Goal: Task Accomplishment & Management: Manage account settings

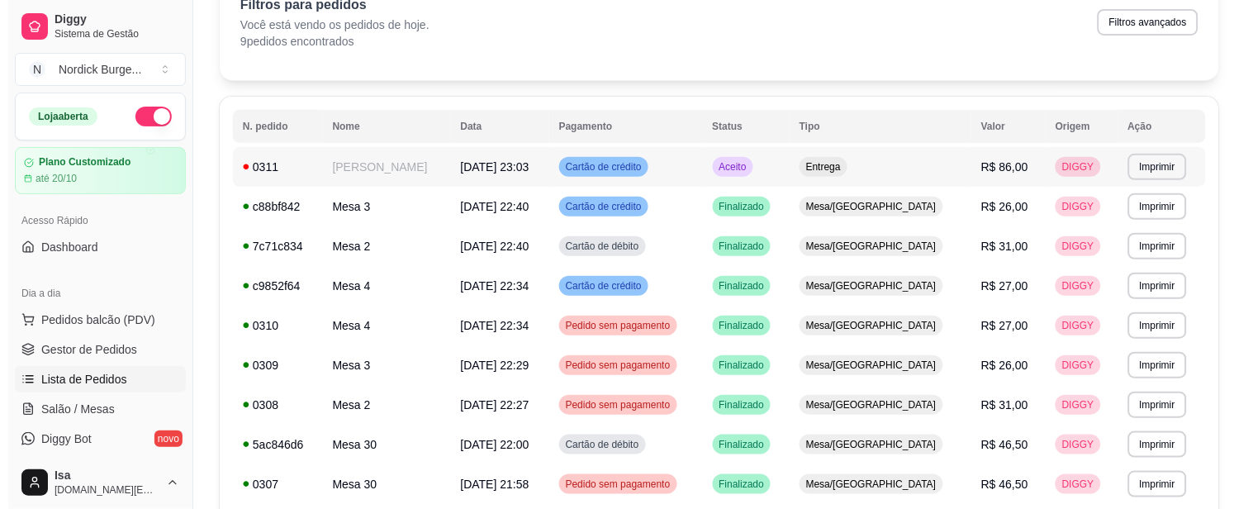
scroll to position [92, 0]
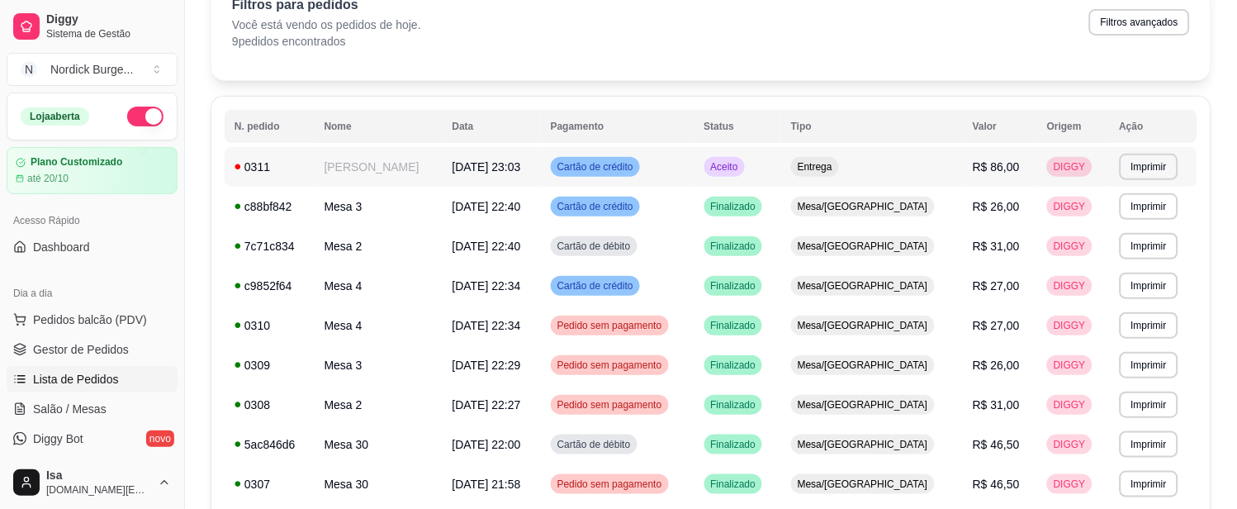
click at [568, 171] on div "Cartão de crédito" at bounding box center [595, 167] width 89 height 20
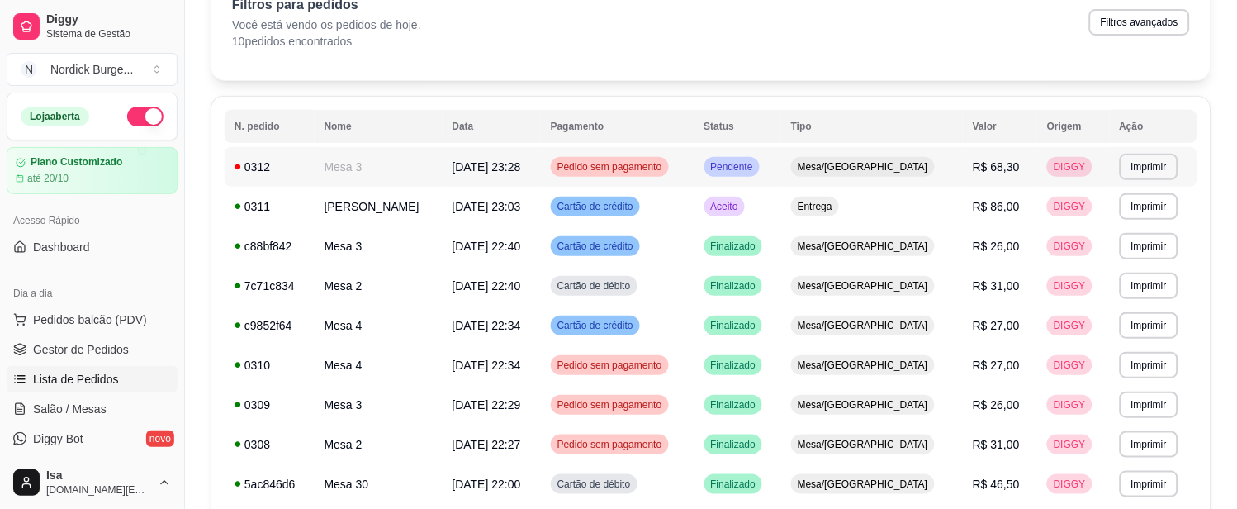
click at [385, 178] on td "Mesa 3" at bounding box center [379, 167] width 128 height 40
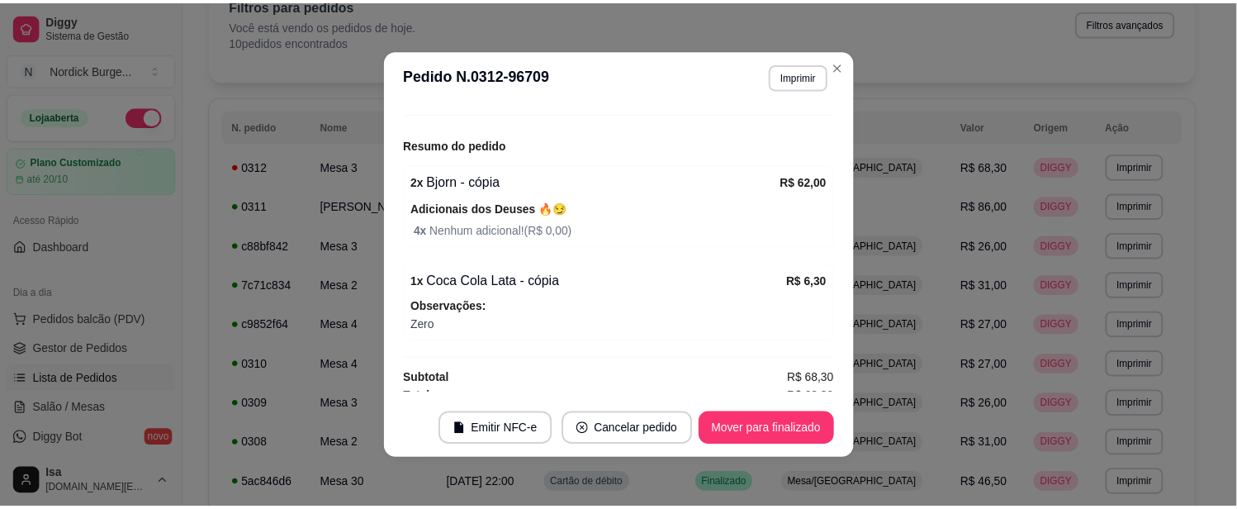
scroll to position [196, 0]
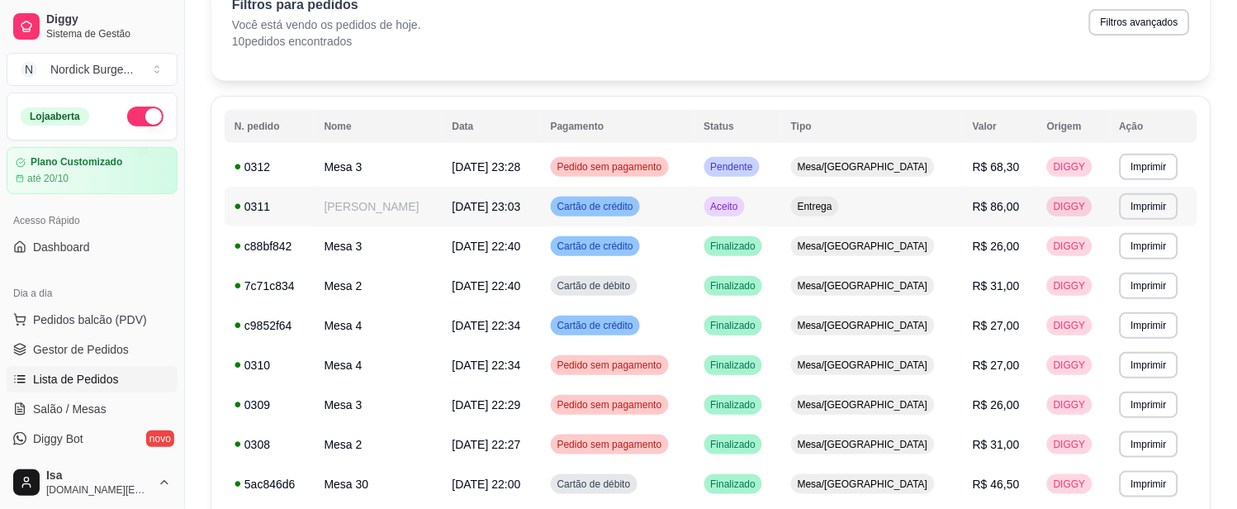
click at [298, 202] on div "0311" at bounding box center [270, 206] width 70 height 17
click at [128, 118] on button "button" at bounding box center [145, 117] width 36 height 20
drag, startPoint x: 407, startPoint y: 507, endPoint x: 165, endPoint y: 402, distance: 263.7
click at [165, 402] on div "Dia a dia Pedidos balcão (PDV) Gestor de Pedidos Lista de Pedidos Salão / Mesas…" at bounding box center [92, 380] width 184 height 215
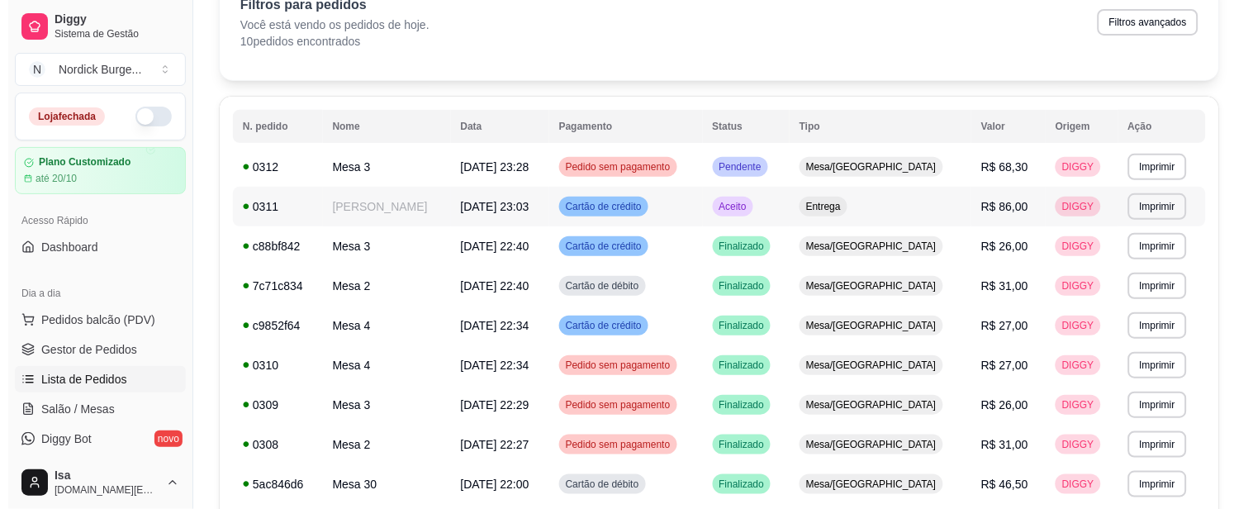
scroll to position [0, 0]
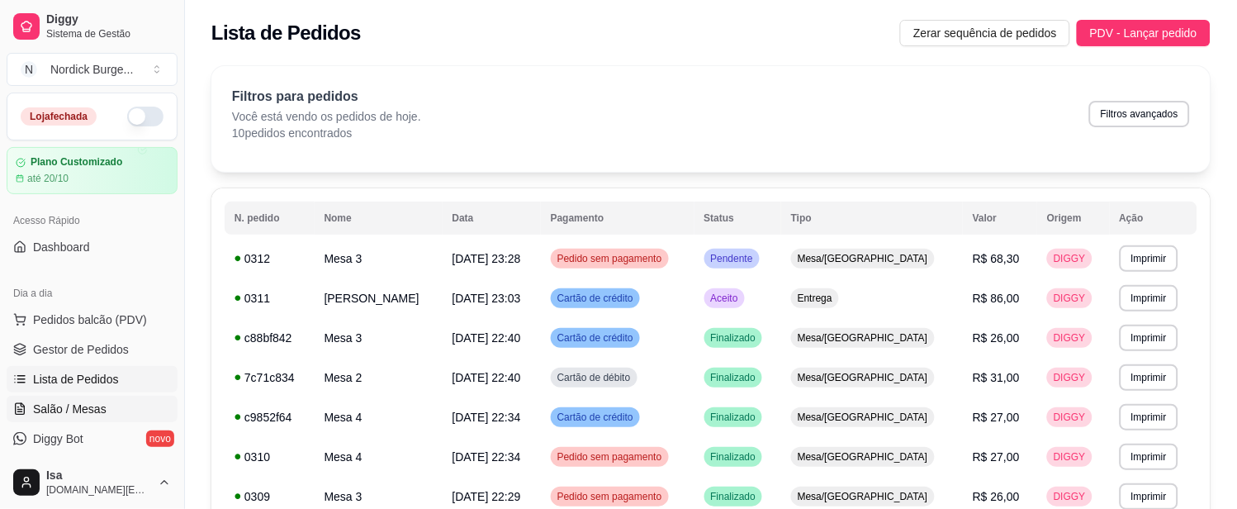
click at [60, 398] on link "Salão / Mesas" at bounding box center [92, 409] width 171 height 26
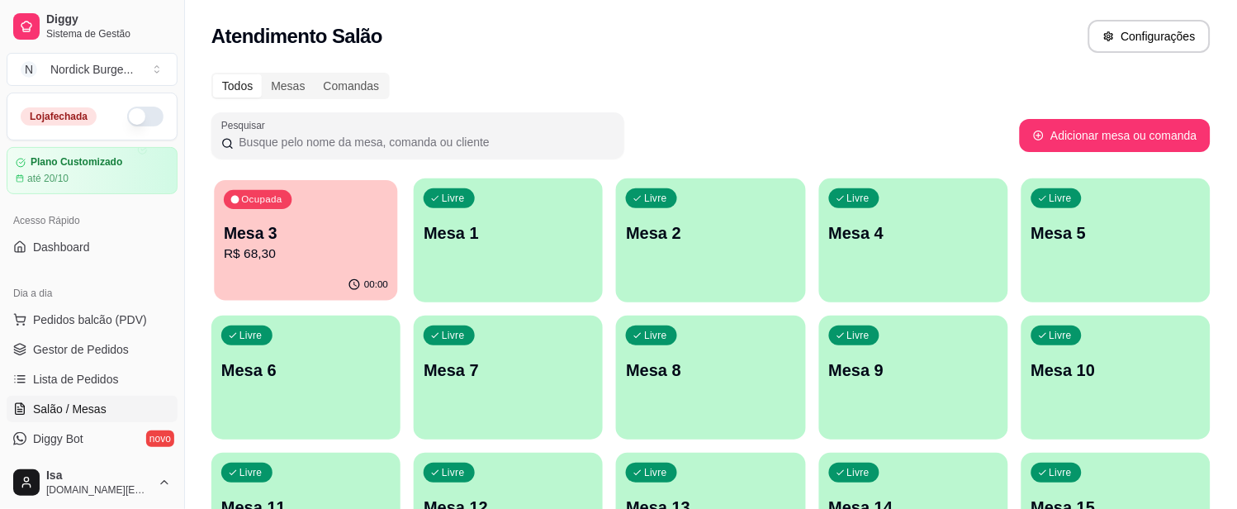
click at [323, 235] on p "Mesa 3" at bounding box center [306, 233] width 164 height 22
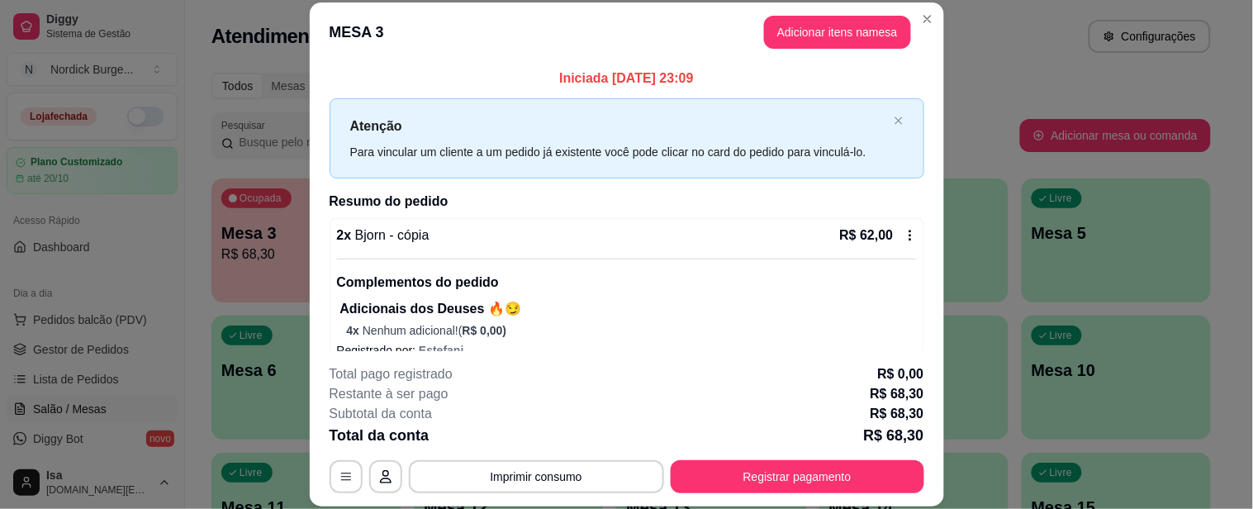
scroll to position [132, 0]
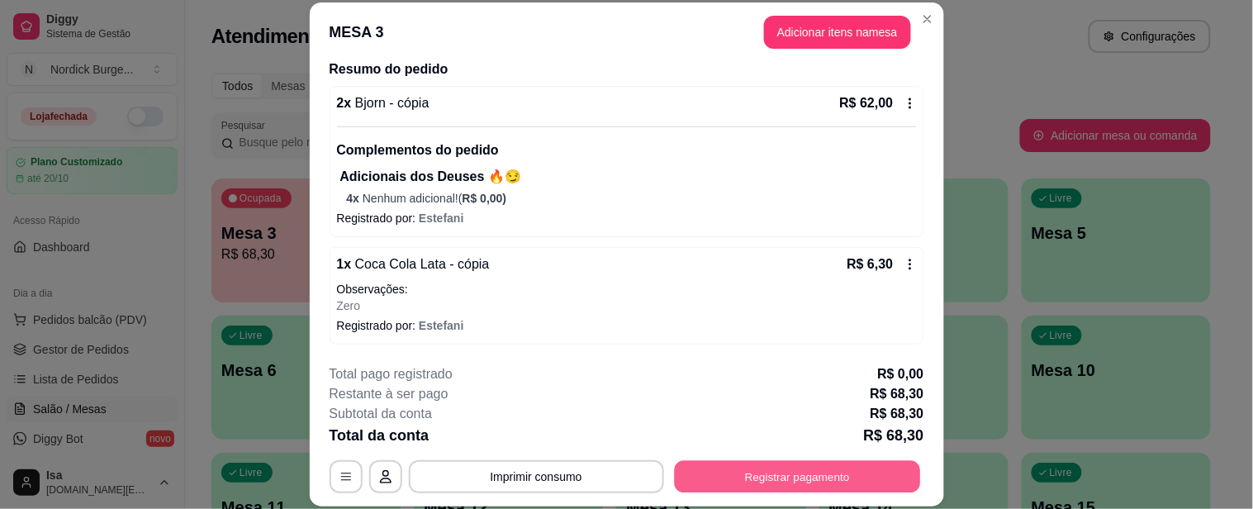
click at [730, 480] on button "Registrar pagamento" at bounding box center [797, 477] width 246 height 32
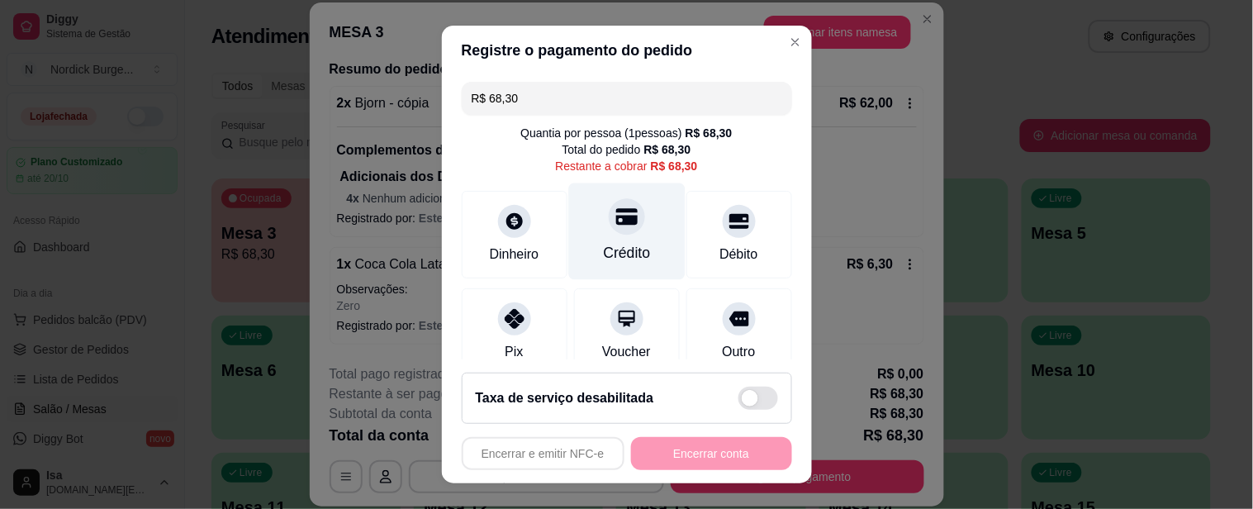
scroll to position [92, 0]
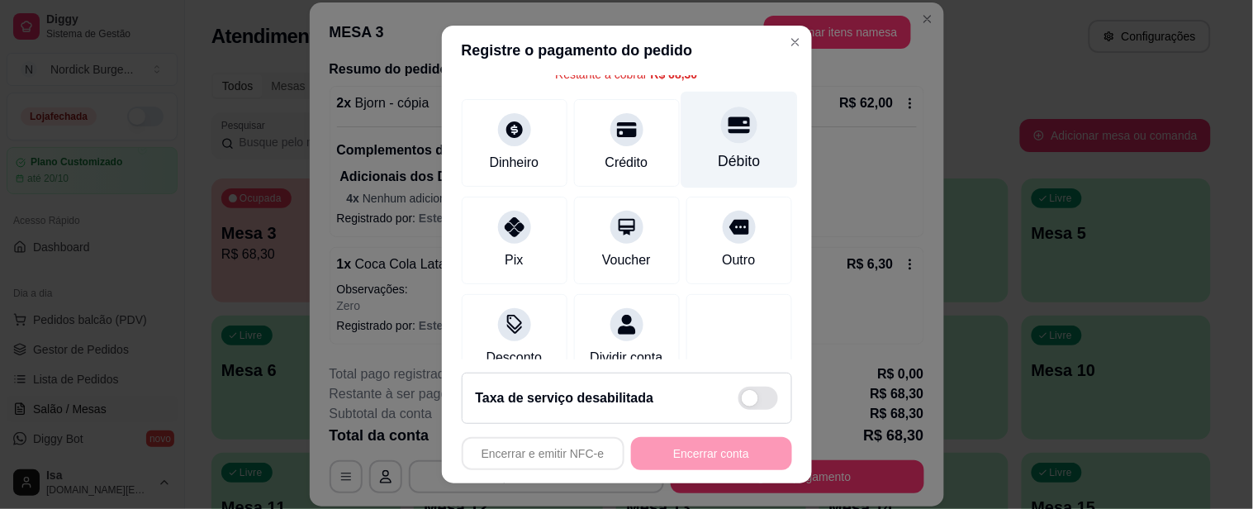
click at [688, 133] on div "Débito" at bounding box center [739, 140] width 116 height 97
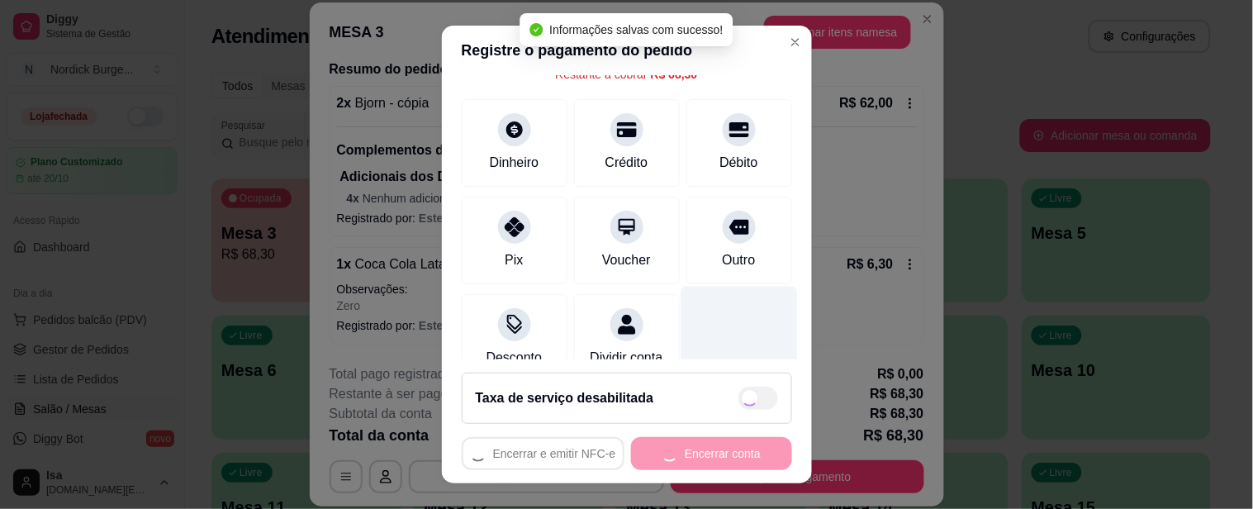
type input "R$ 0,00"
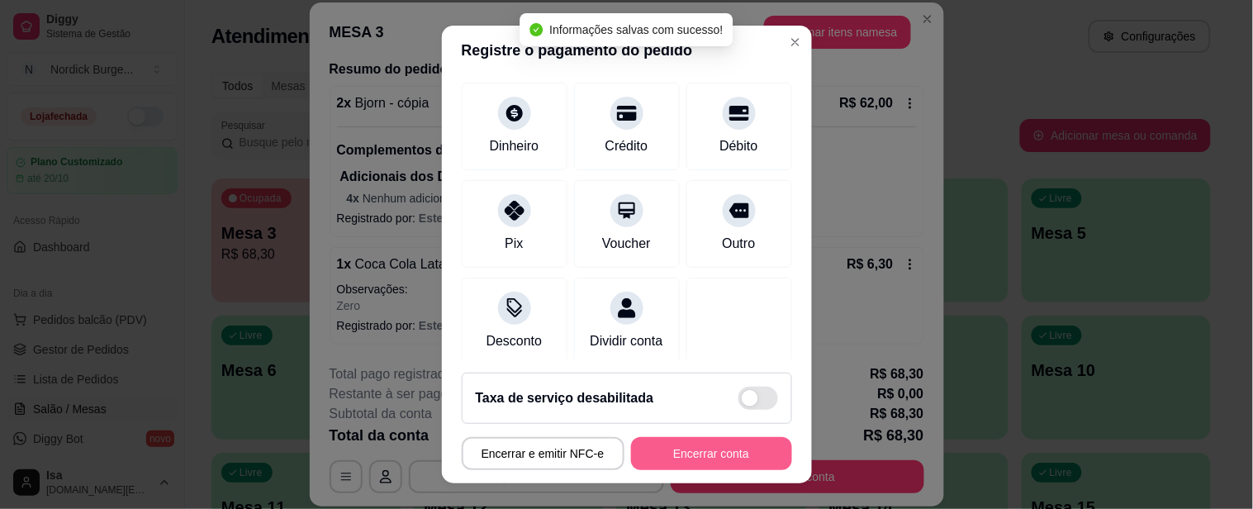
click at [710, 456] on button "Encerrar conta" at bounding box center [711, 453] width 161 height 33
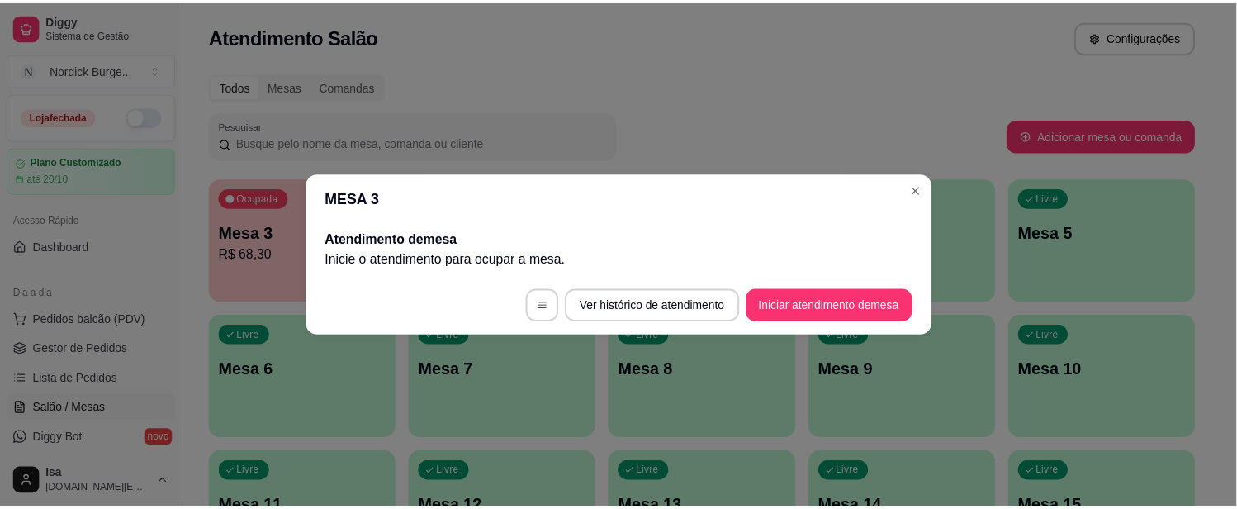
scroll to position [0, 0]
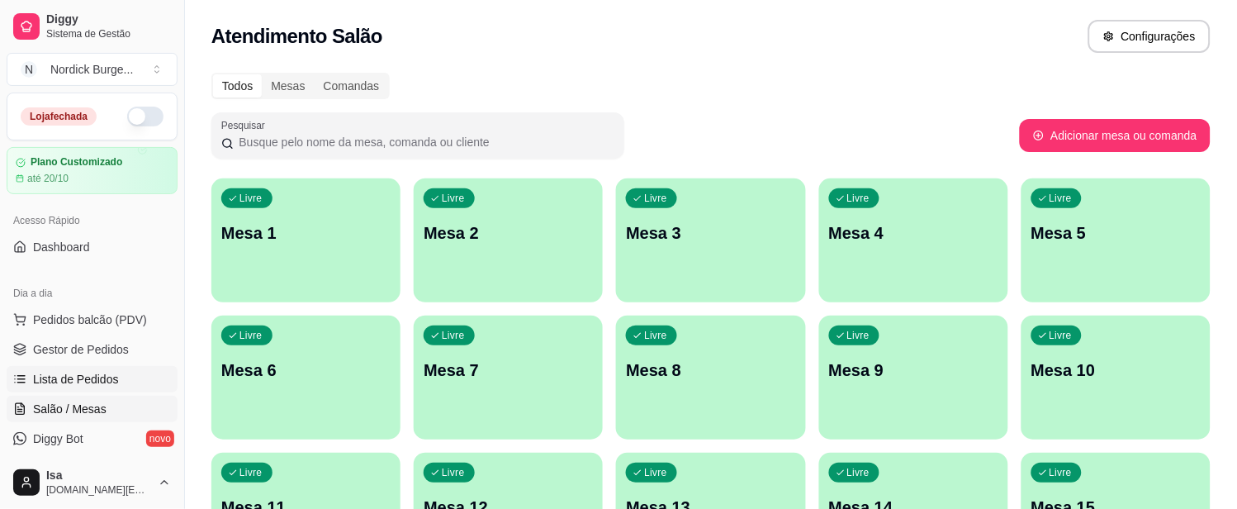
click at [36, 373] on span "Lista de Pedidos" at bounding box center [76, 379] width 86 height 17
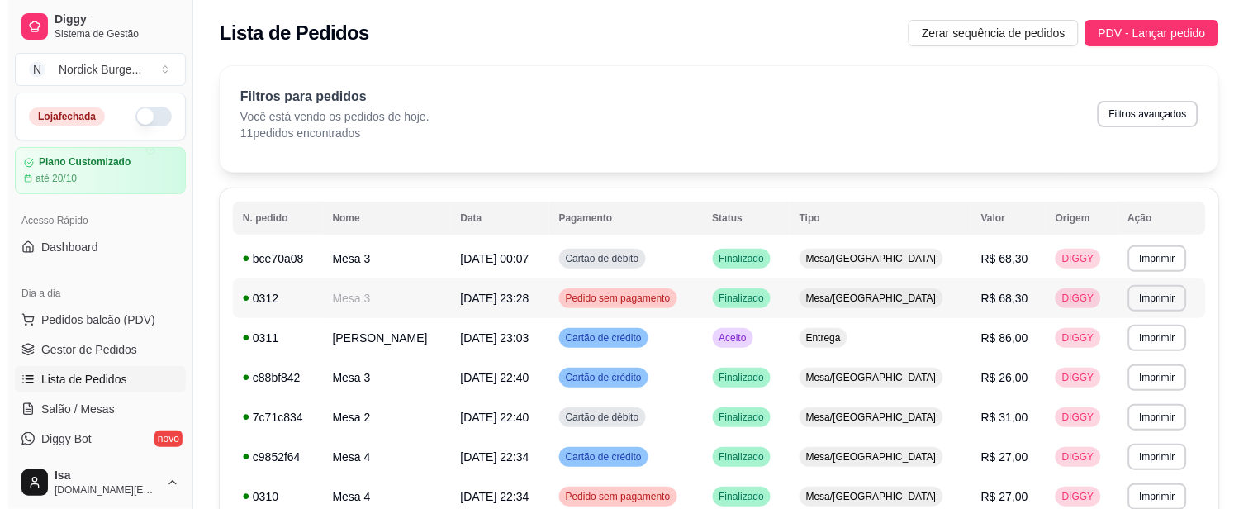
scroll to position [92, 0]
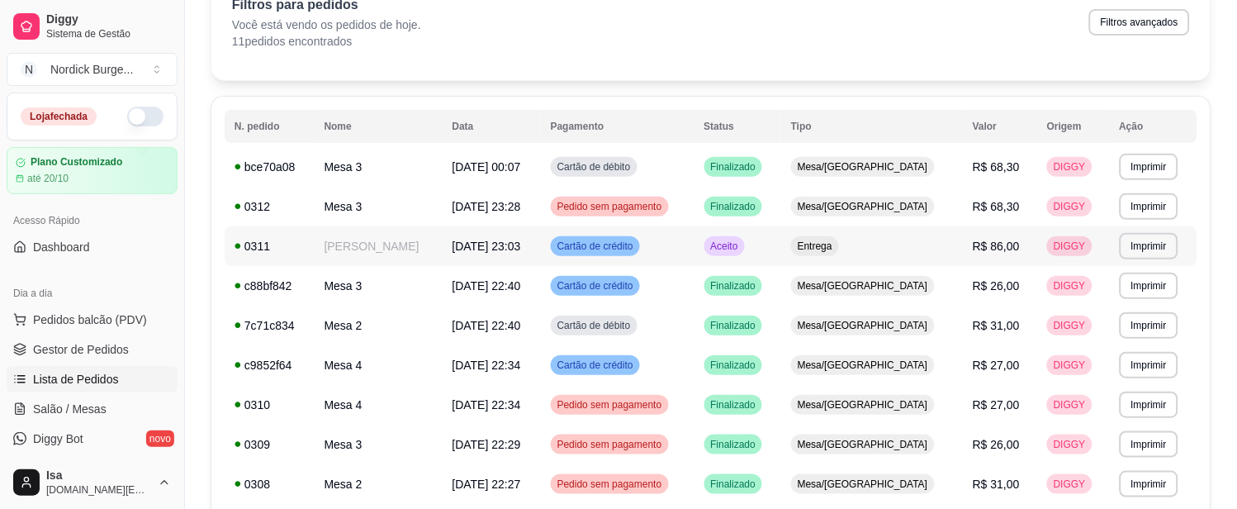
click at [397, 244] on td "[PERSON_NAME]" at bounding box center [379, 246] width 128 height 40
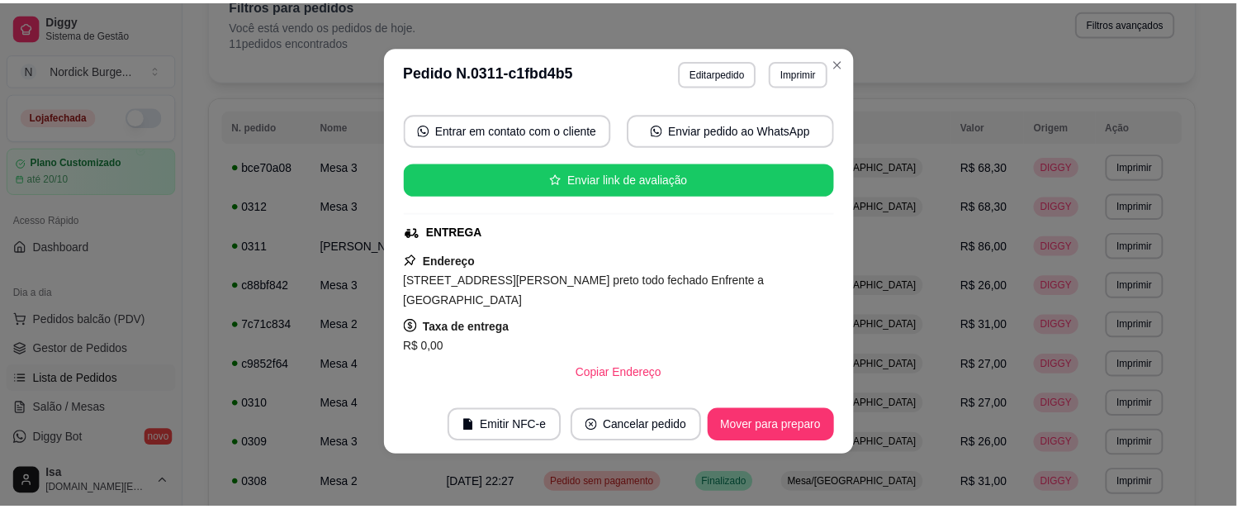
scroll to position [0, 0]
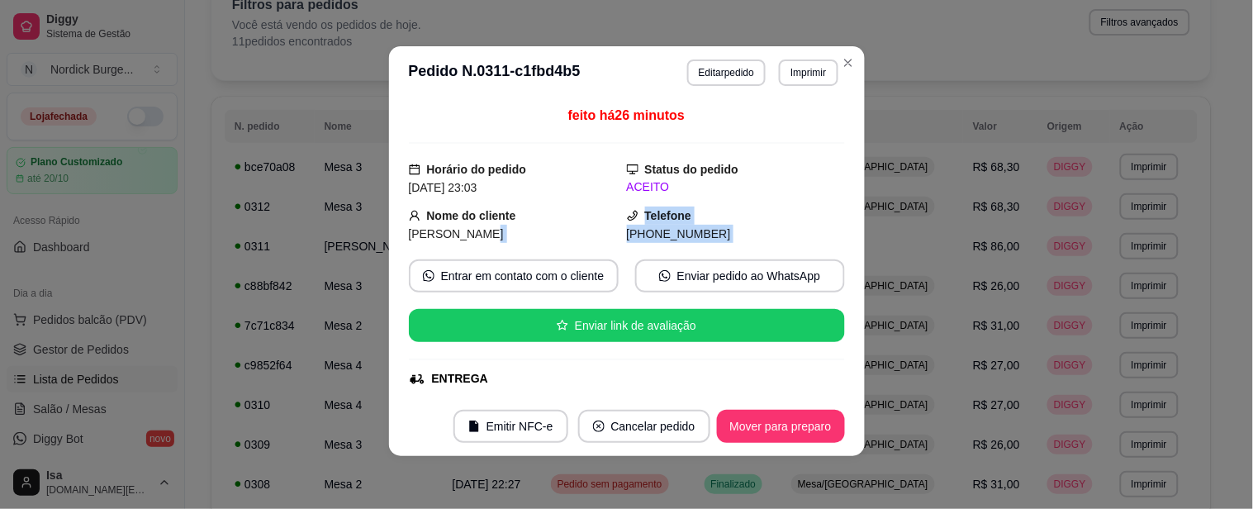
drag, startPoint x: 609, startPoint y: 235, endPoint x: 714, endPoint y: 253, distance: 107.1
click at [714, 253] on div "feito há 26 minutos Horário do pedido [DATE] 23:03 Status do pedido ACEITO Nome…" at bounding box center [627, 248] width 436 height 284
